Goal: Find specific page/section: Find specific page/section

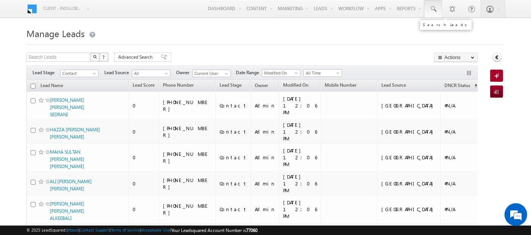
click at [440, 8] on link at bounding box center [433, 8] width 18 height 17
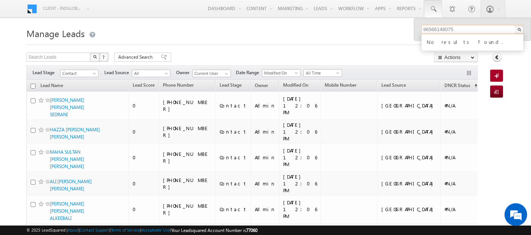
click at [441, 28] on input "96566148075" at bounding box center [472, 29] width 102 height 9
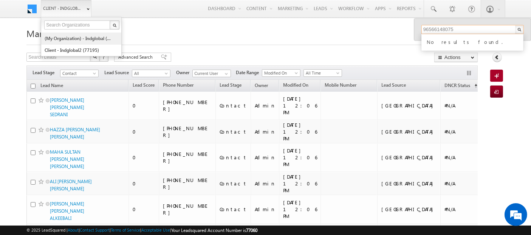
type input "96566148075"
click at [72, 36] on link "(My Organization) - indglobal (48060)" at bounding box center [78, 39] width 69 height 12
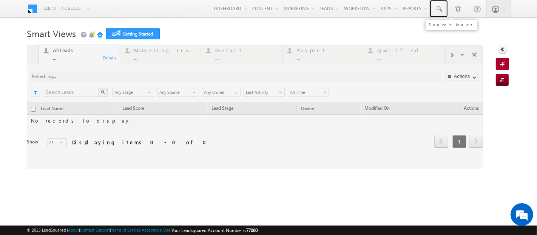
click at [440, 10] on link at bounding box center [439, 8] width 18 height 17
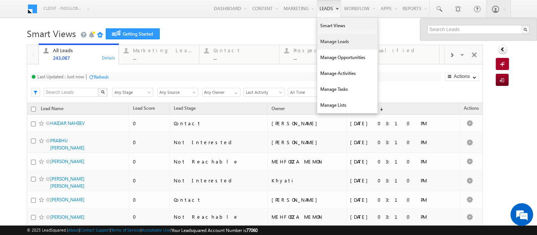
click at [332, 44] on link "Manage Leads" at bounding box center [347, 42] width 60 height 16
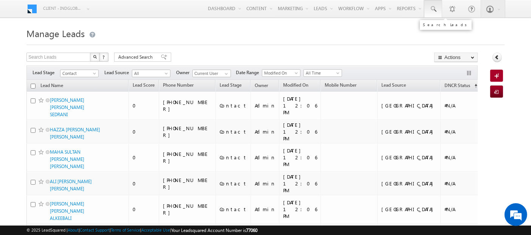
click at [440, 8] on link at bounding box center [433, 8] width 18 height 17
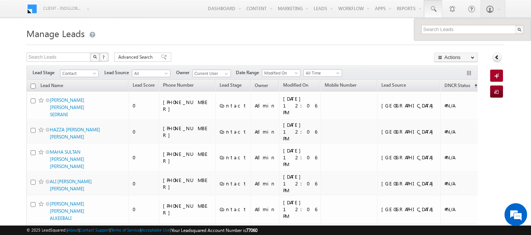
paste input "+965 6614 8075"
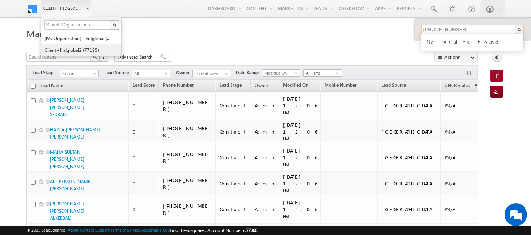
type input "+965 6614 8075"
click at [67, 50] on link "Client - indglobal2 (77195)" at bounding box center [78, 50] width 69 height 12
